Goal: Transaction & Acquisition: Purchase product/service

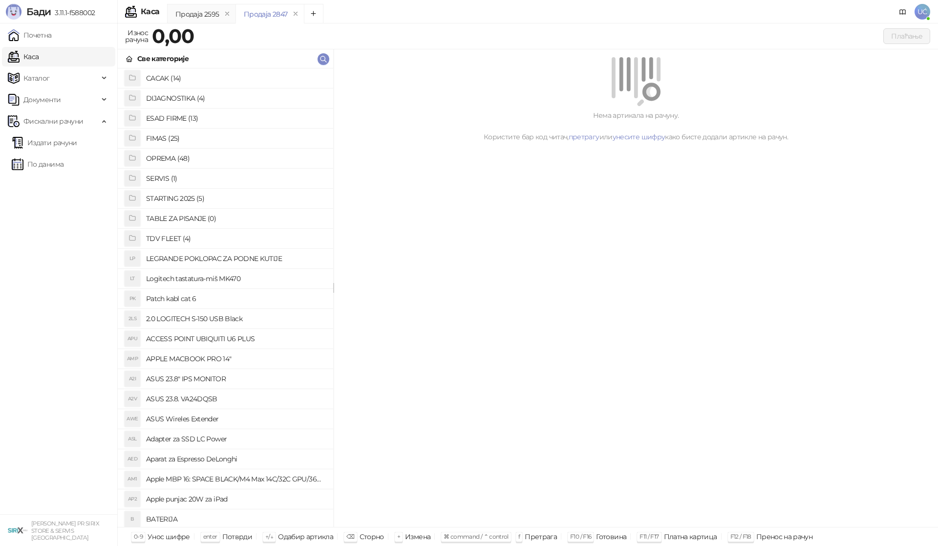
click at [168, 161] on h4 "OPREMA (48)" at bounding box center [235, 158] width 179 height 16
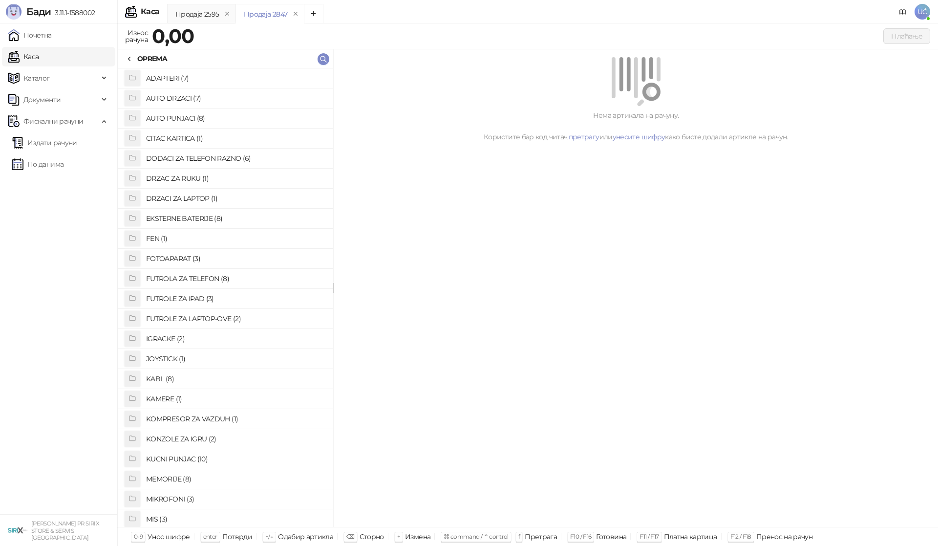
click at [193, 474] on h4 "MEMORIJE (8)" at bounding box center [235, 479] width 179 height 16
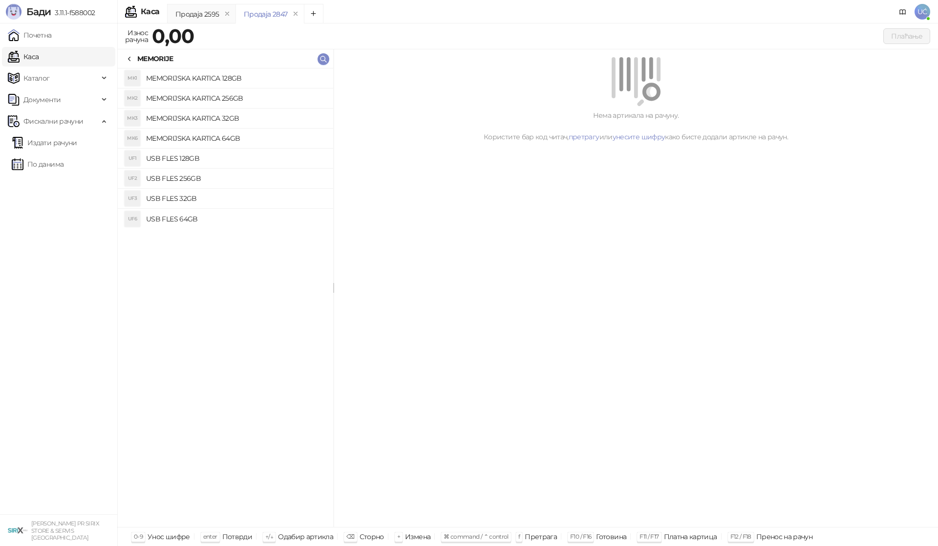
click at [190, 198] on h4 "USB FLES 32GB" at bounding box center [235, 198] width 179 height 16
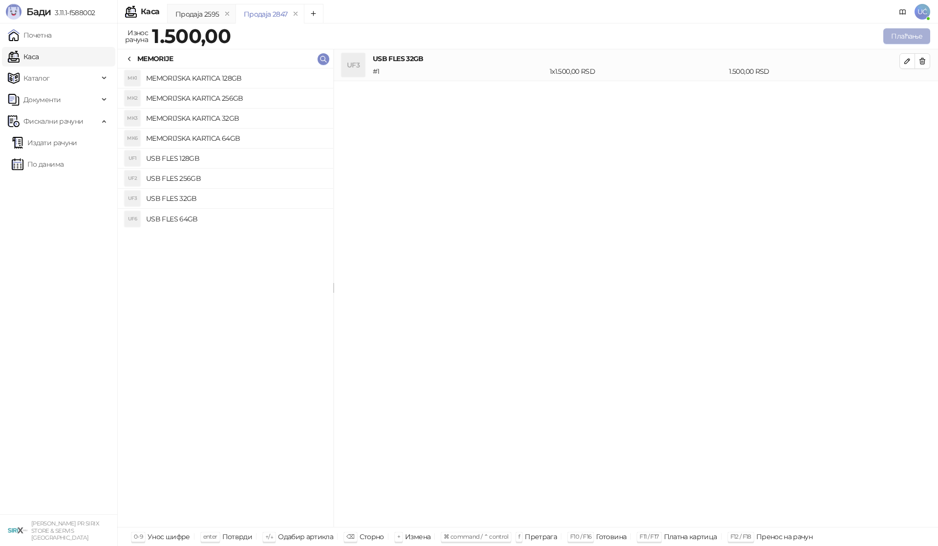
click at [902, 39] on button "Плаћање" at bounding box center [906, 36] width 47 height 16
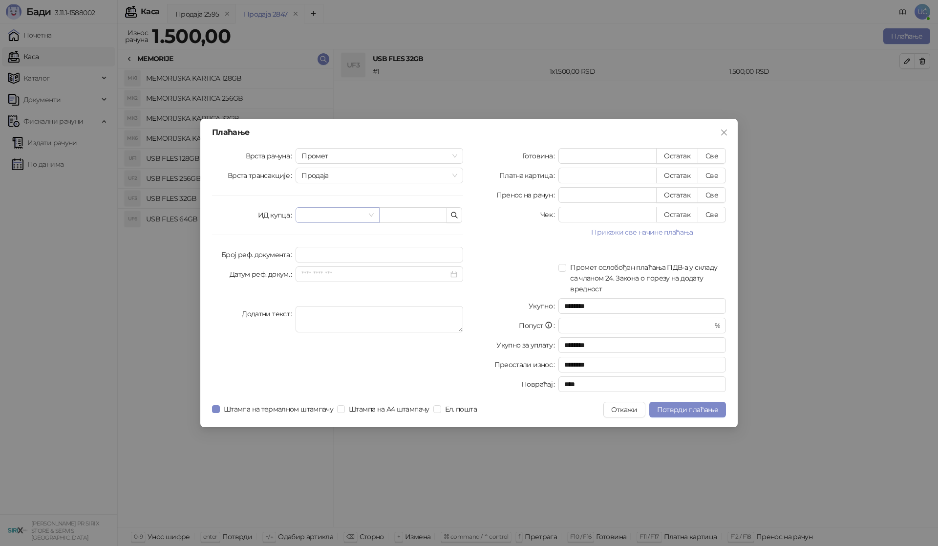
click at [371, 214] on span at bounding box center [337, 215] width 72 height 15
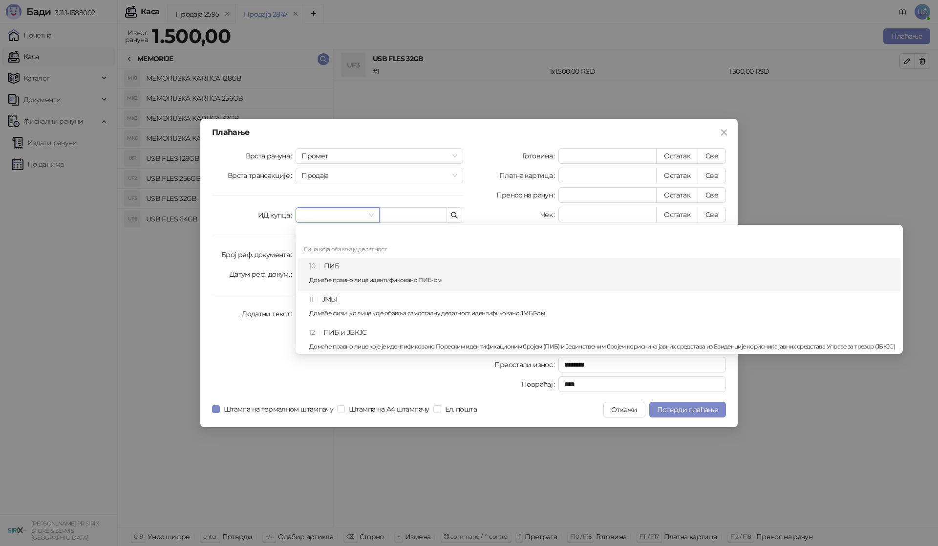
drag, startPoint x: 344, startPoint y: 262, endPoint x: 359, endPoint y: 256, distance: 16.2
click at [345, 262] on div "10 ПИБ Домаће правно лице идентификовано ПИБ-ом" at bounding box center [602, 274] width 586 height 28
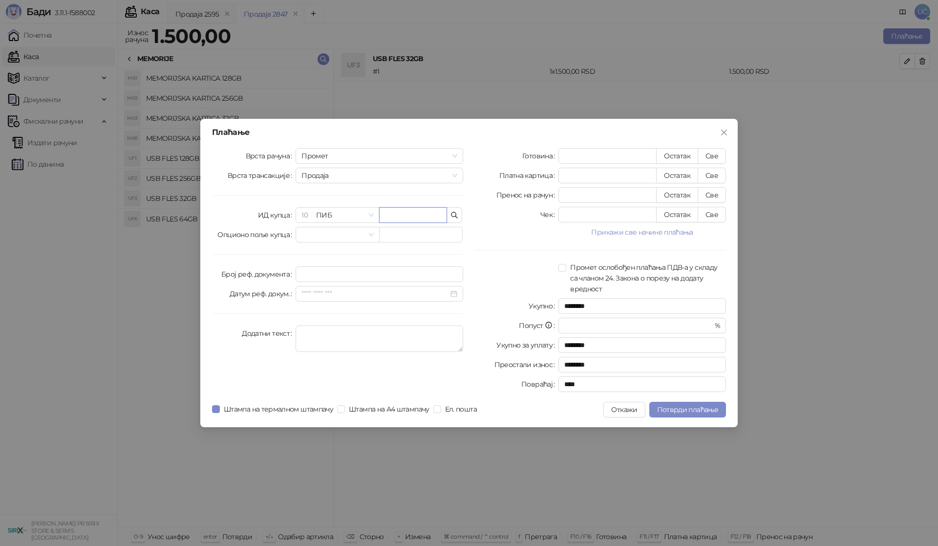
click at [408, 215] on input "text" at bounding box center [413, 215] width 68 height 16
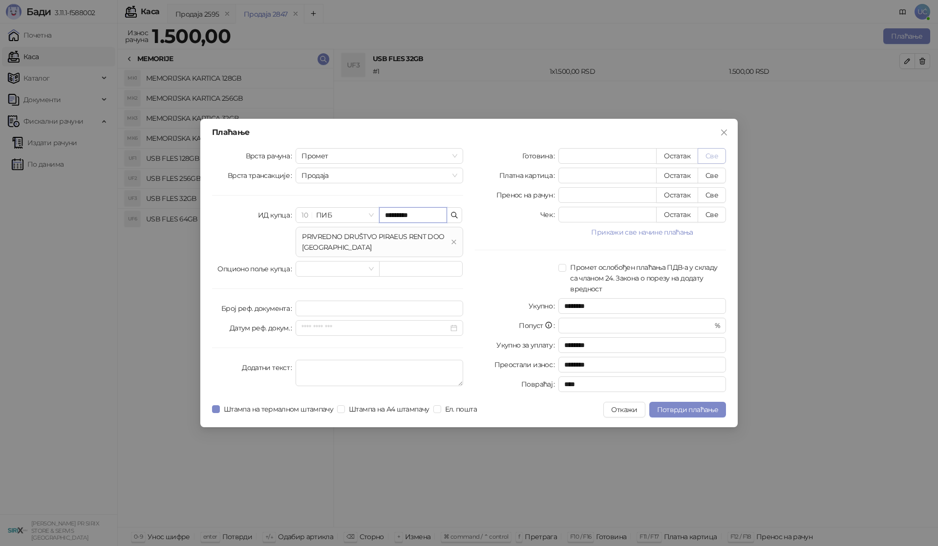
type input "*********"
click at [712, 157] on button "Све" at bounding box center [711, 156] width 28 height 16
type input "****"
click at [697, 405] on span "Потврди плаћање" at bounding box center [687, 409] width 61 height 9
